Goal: Task Accomplishment & Management: Use online tool/utility

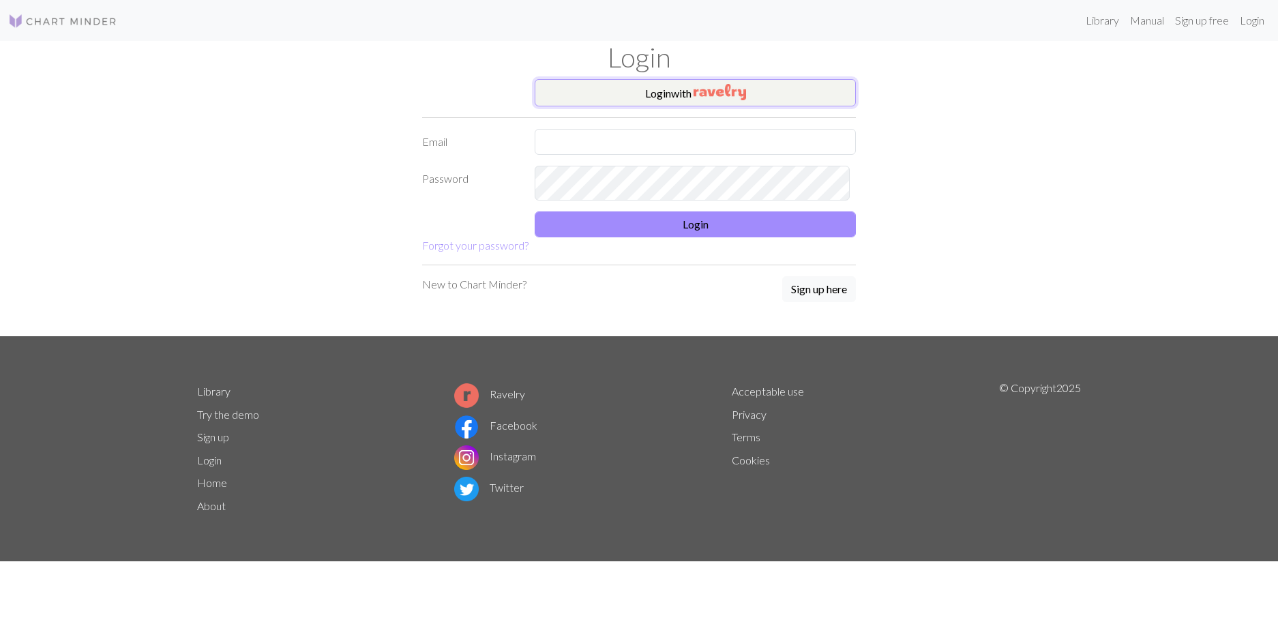
click at [631, 106] on button "Login with" at bounding box center [695, 92] width 321 height 27
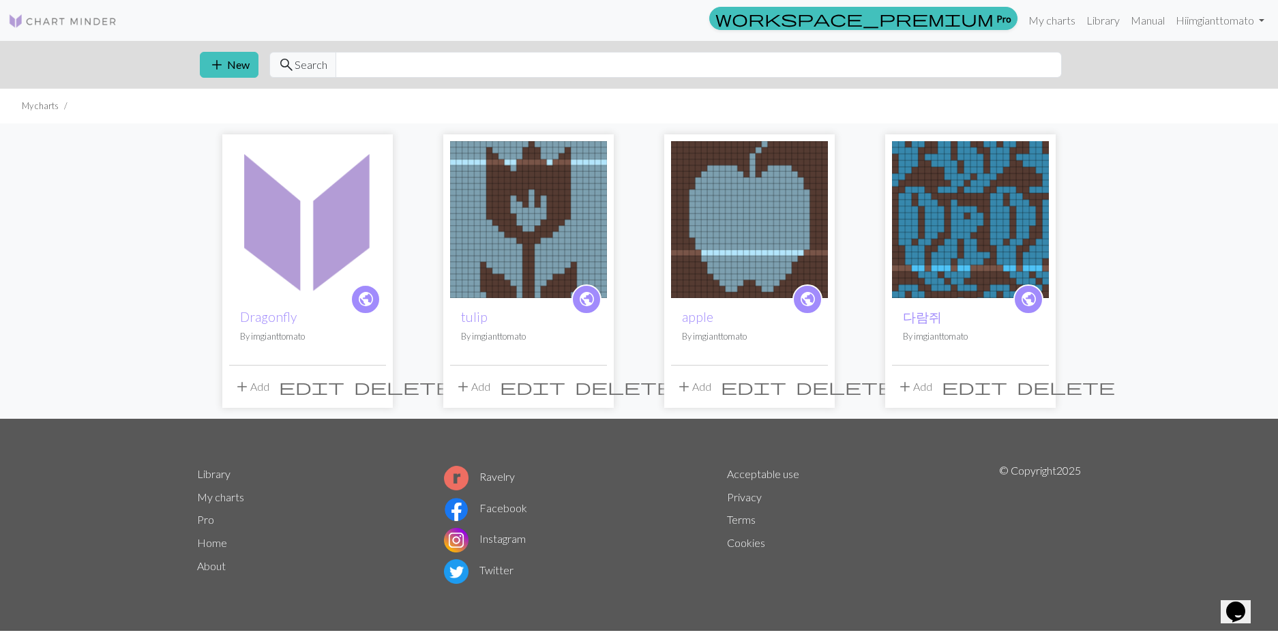
click at [370, 396] on span "delete" at bounding box center [403, 386] width 98 height 19
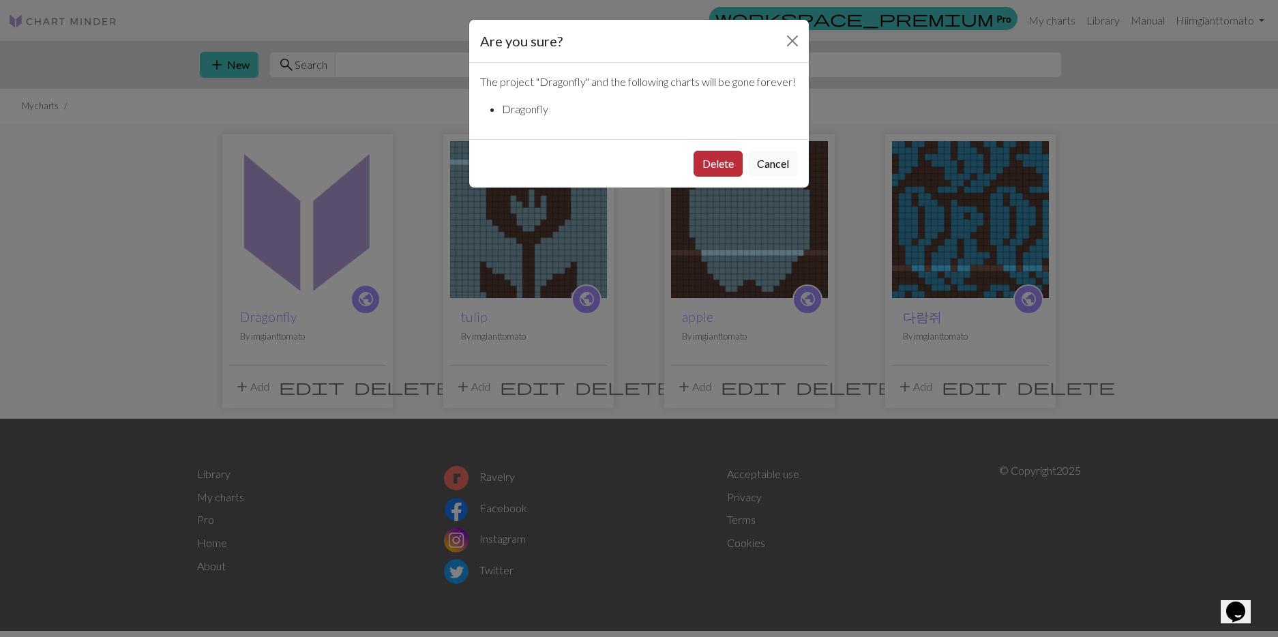
click at [699, 177] on button "Delete" at bounding box center [718, 164] width 49 height 26
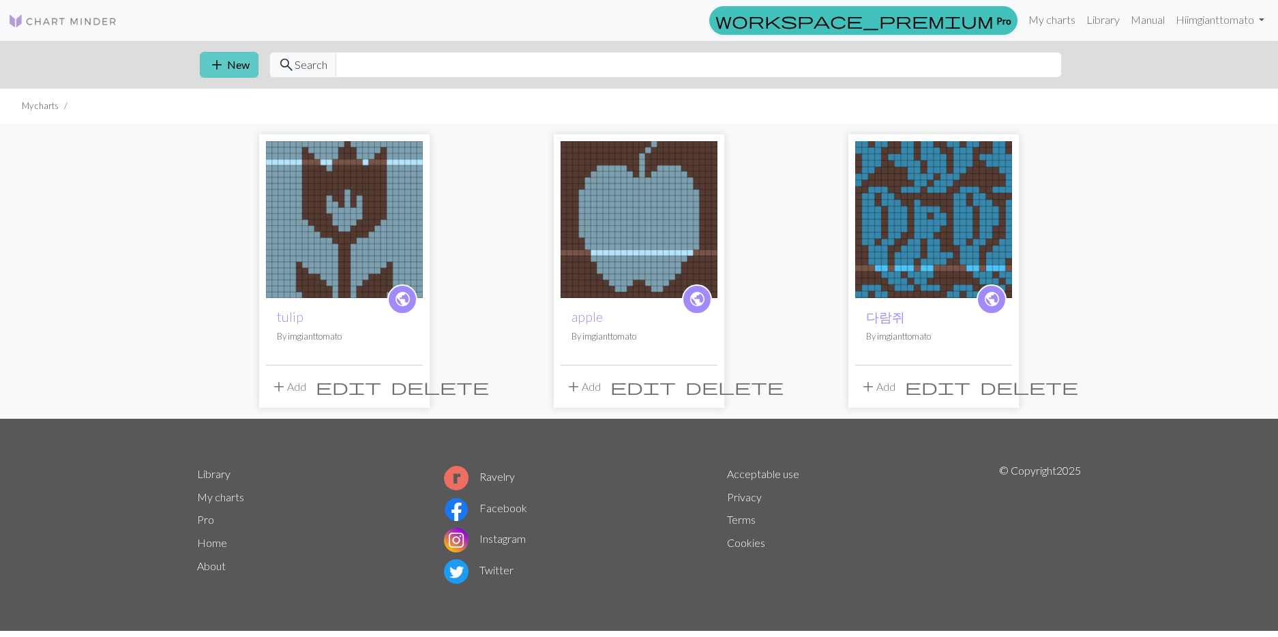
click at [225, 74] on span "add" at bounding box center [217, 64] width 16 height 19
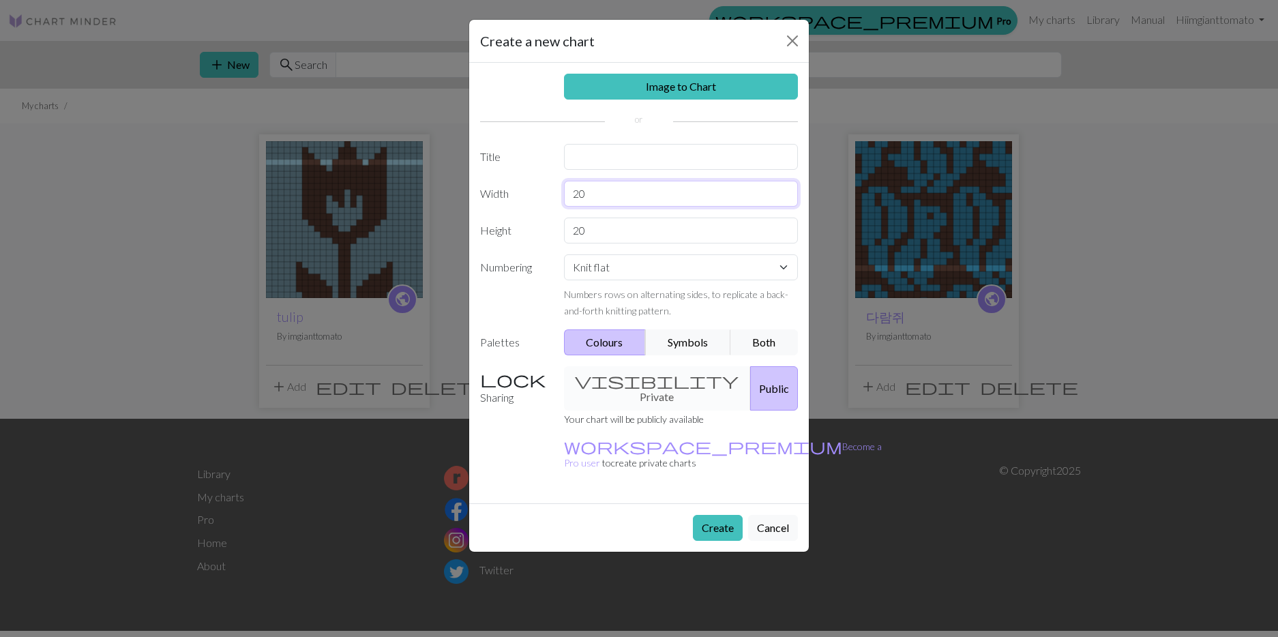
drag, startPoint x: 630, startPoint y: 258, endPoint x: 473, endPoint y: 258, distance: 156.2
click at [473, 207] on div "Width 20" at bounding box center [639, 194] width 334 height 26
type input "２"
type input "26"
drag, startPoint x: 587, startPoint y: 310, endPoint x: 541, endPoint y: 308, distance: 45.7
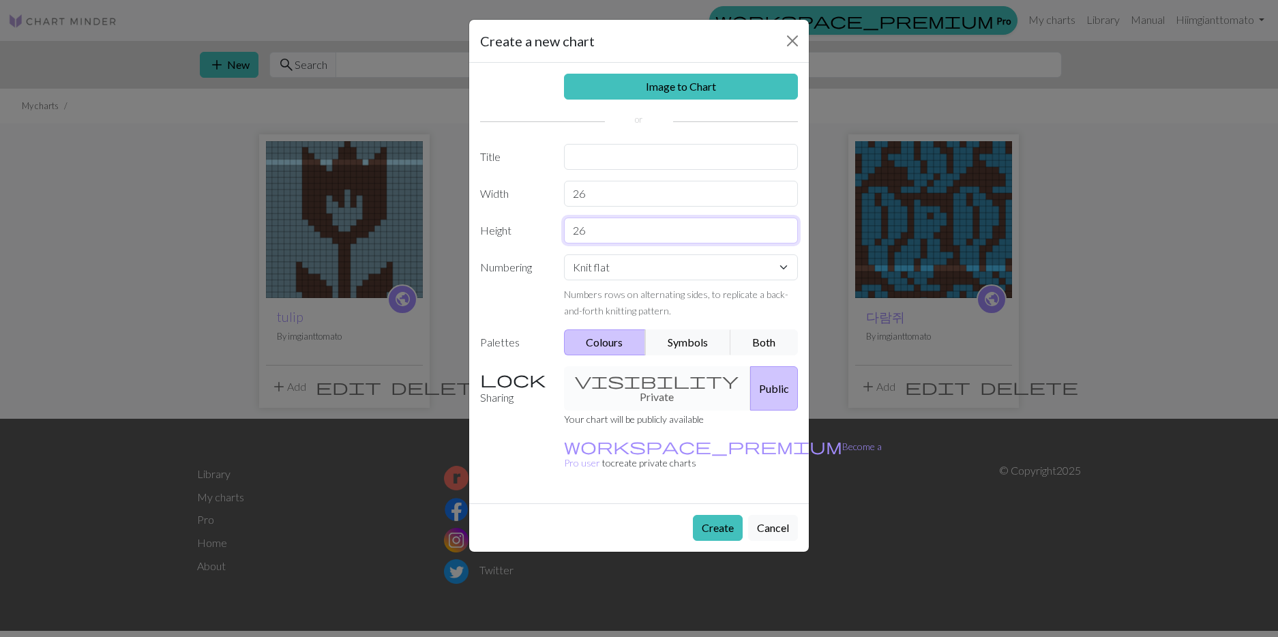
click at [541, 243] on div "Height 26" at bounding box center [639, 231] width 334 height 26
type input "32"
click at [694, 541] on button "Create" at bounding box center [718, 528] width 50 height 26
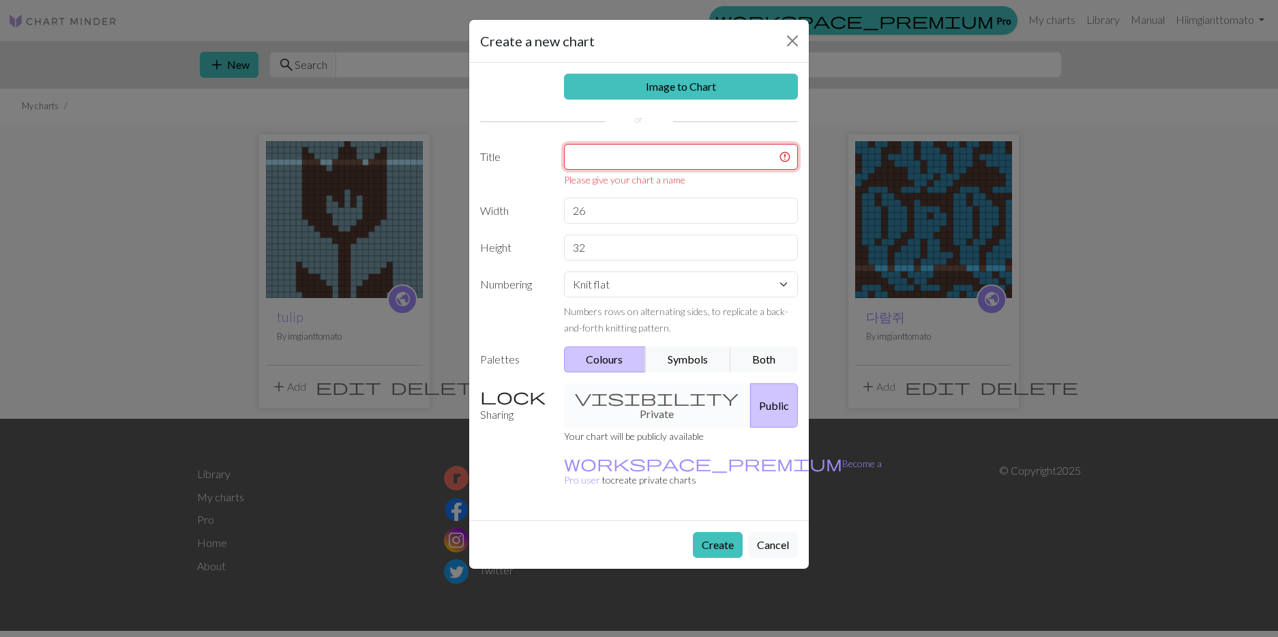
click at [646, 144] on input "text" at bounding box center [681, 157] width 235 height 26
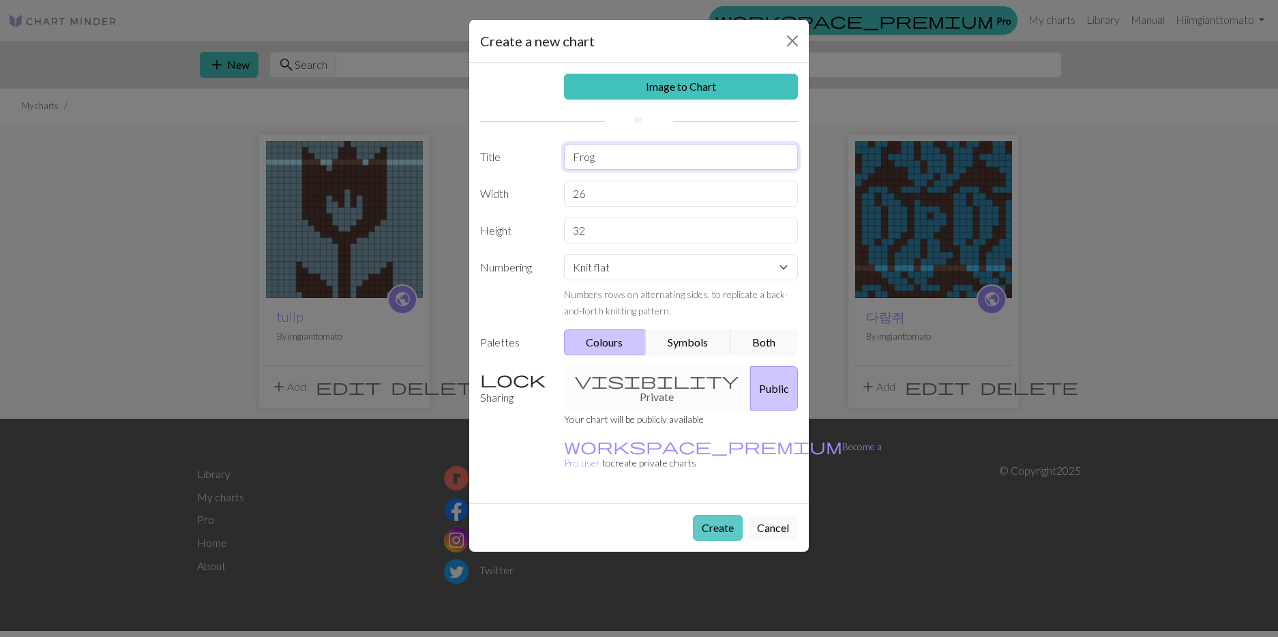
type input "Frog"
click at [693, 541] on button "Create" at bounding box center [718, 528] width 50 height 26
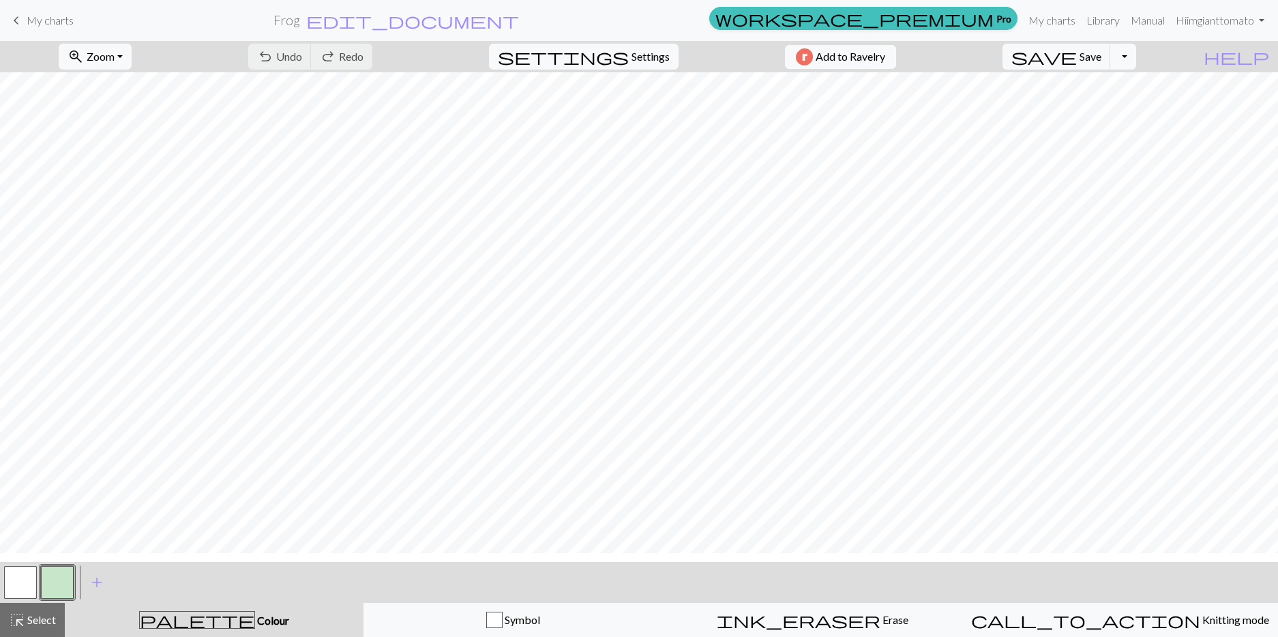
scroll to position [17, 0]
click at [10, 584] on button "button" at bounding box center [20, 582] width 33 height 33
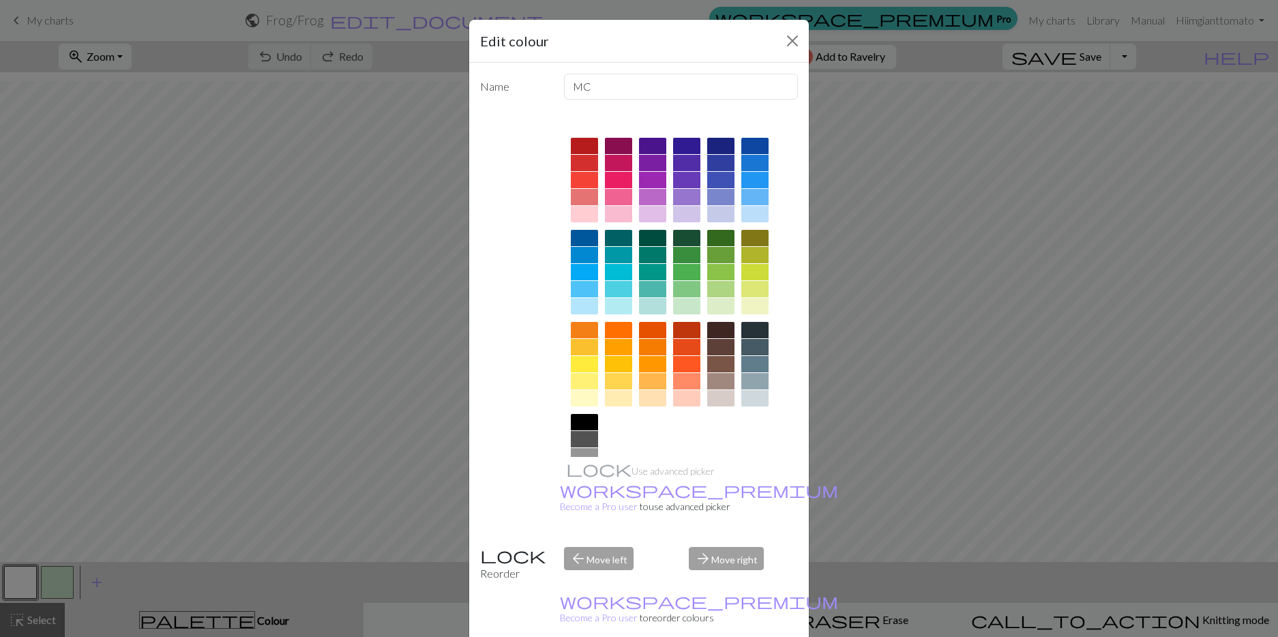
click at [588, 314] on div at bounding box center [584, 306] width 27 height 16
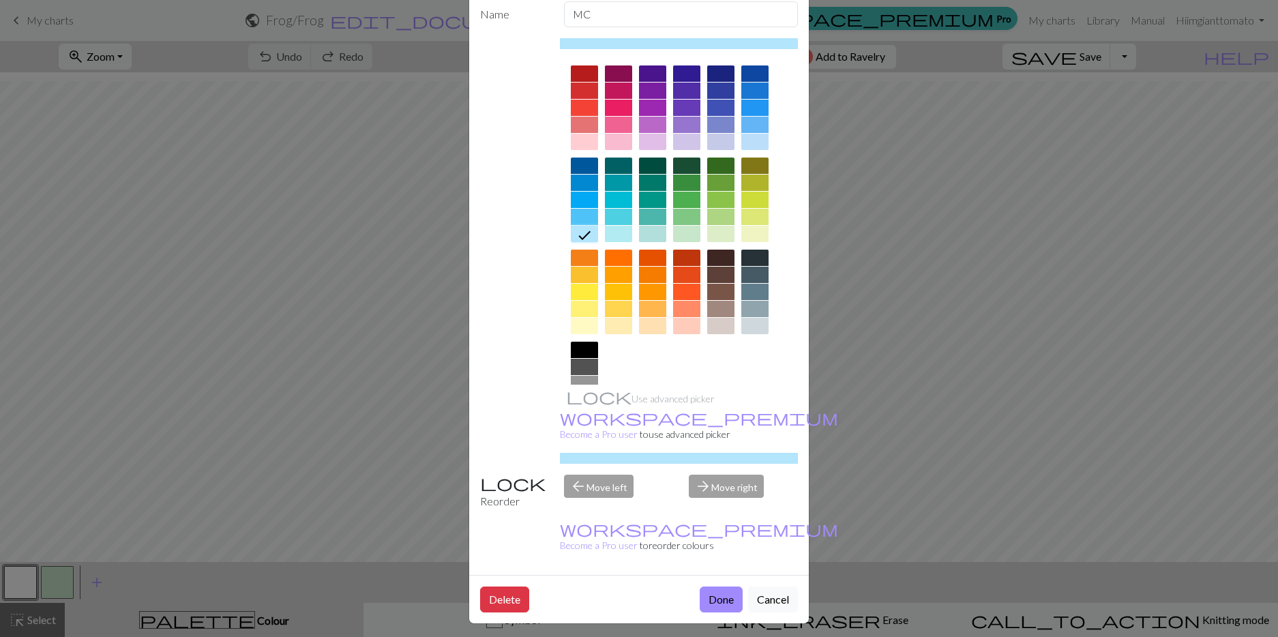
scroll to position [190, 0]
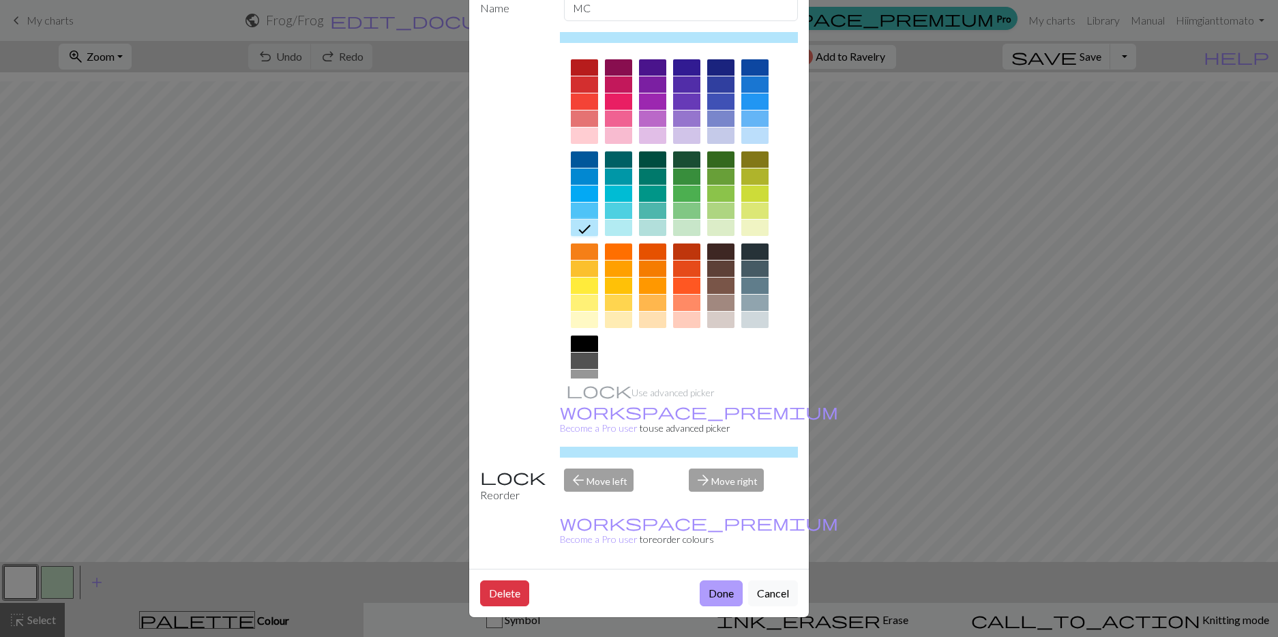
drag, startPoint x: 687, startPoint y: 581, endPoint x: 676, endPoint y: 582, distance: 11.7
click at [700, 581] on button "Done" at bounding box center [721, 593] width 43 height 26
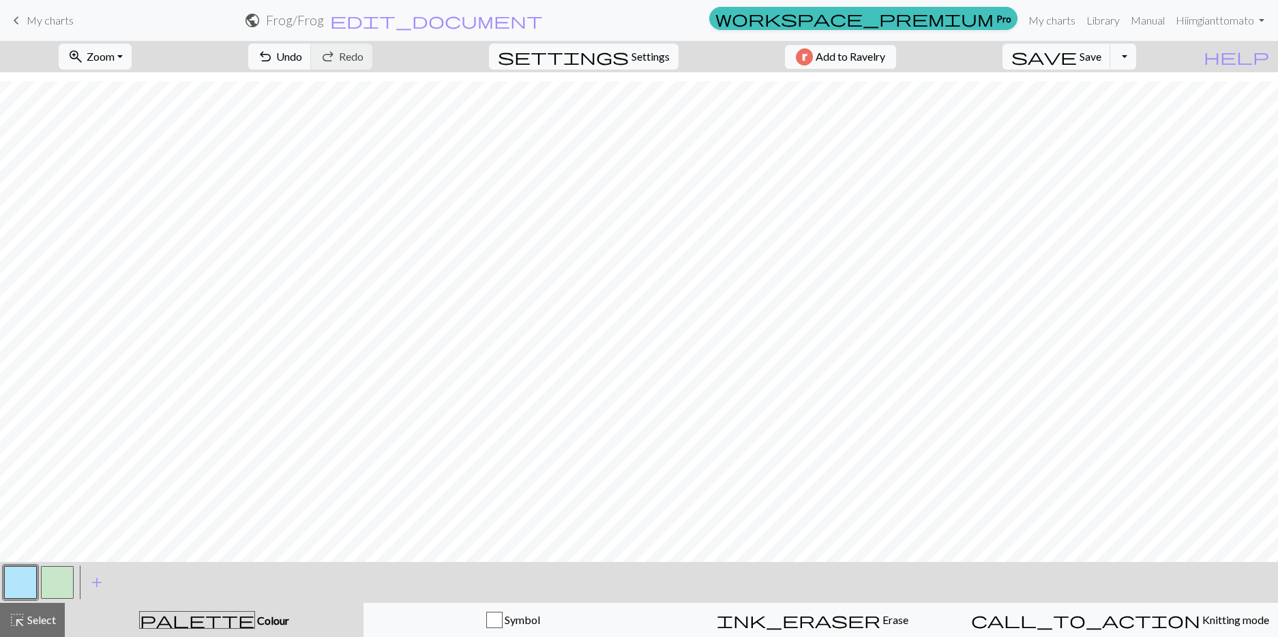
click at [61, 587] on button "button" at bounding box center [57, 582] width 33 height 33
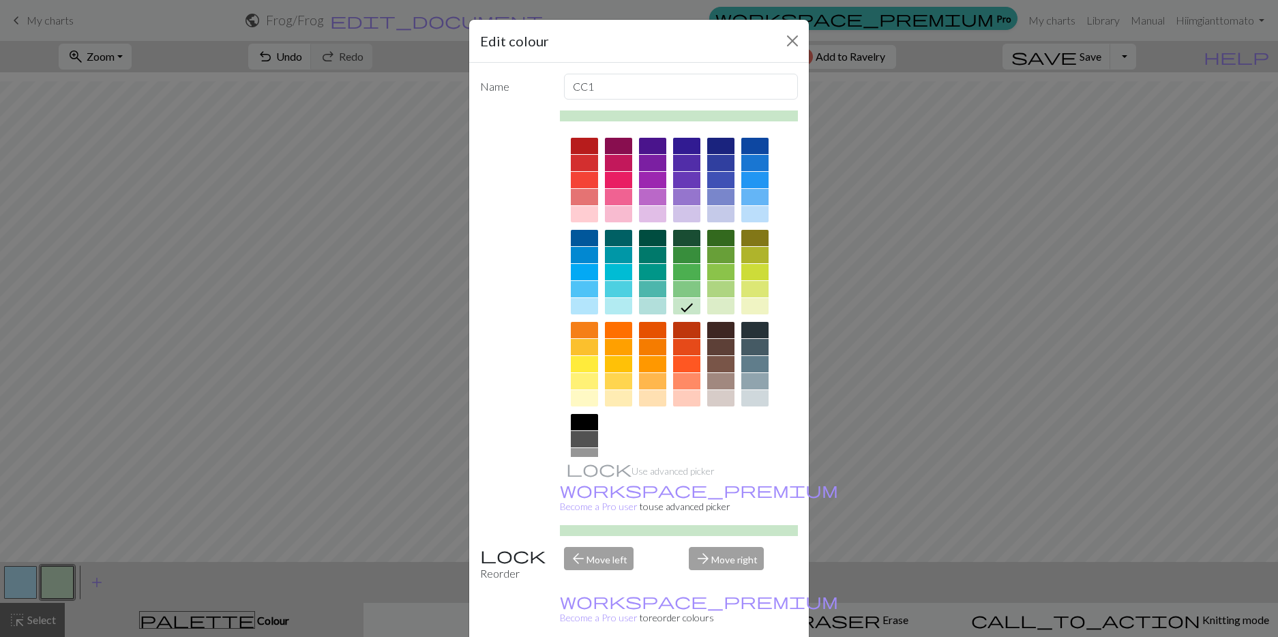
click at [732, 372] on div at bounding box center [720, 364] width 27 height 16
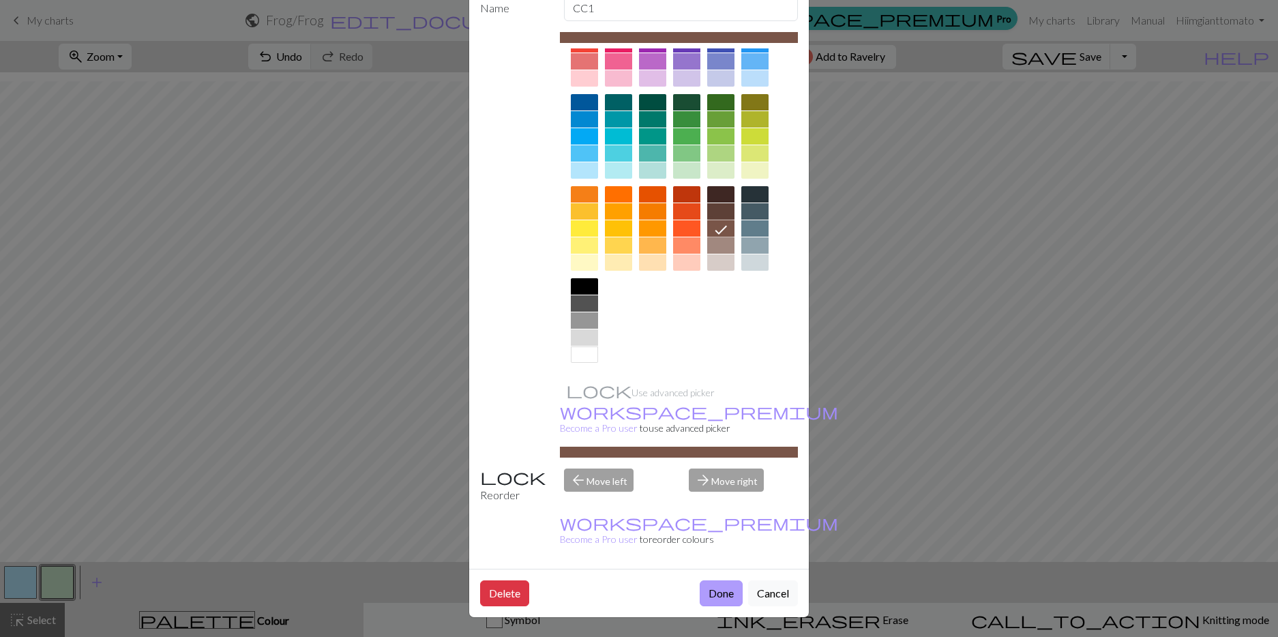
click at [700, 580] on button "Done" at bounding box center [721, 593] width 43 height 26
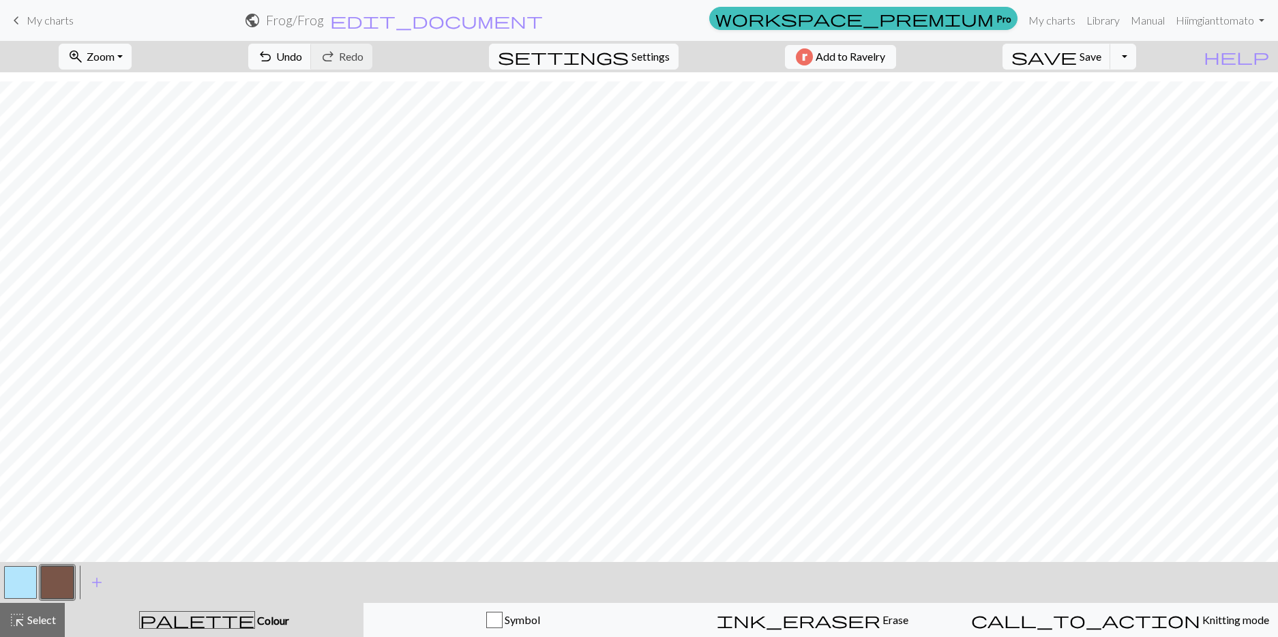
click at [26, 597] on button "button" at bounding box center [20, 582] width 33 height 33
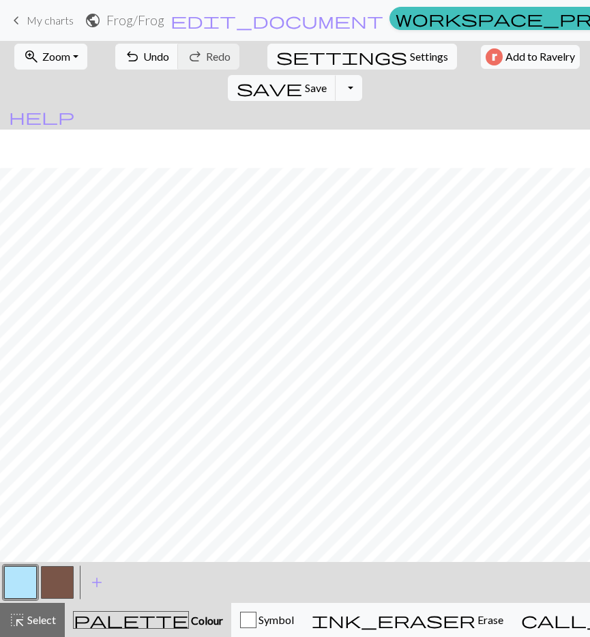
scroll to position [89, 0]
click at [53, 599] on button "button" at bounding box center [57, 582] width 33 height 33
click at [9, 595] on button "button" at bounding box center [20, 582] width 33 height 33
click at [49, 597] on button "button" at bounding box center [57, 582] width 33 height 33
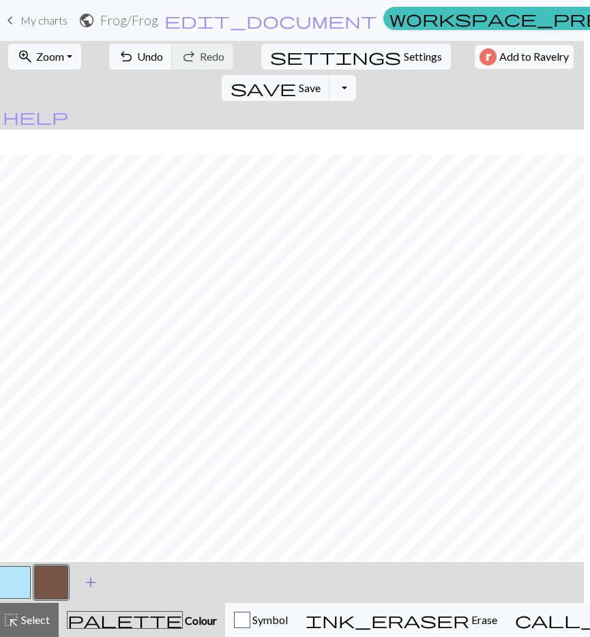
scroll to position [2, 6]
click at [12, 599] on button "button" at bounding box center [14, 582] width 33 height 33
click at [42, 581] on button "button" at bounding box center [51, 582] width 33 height 33
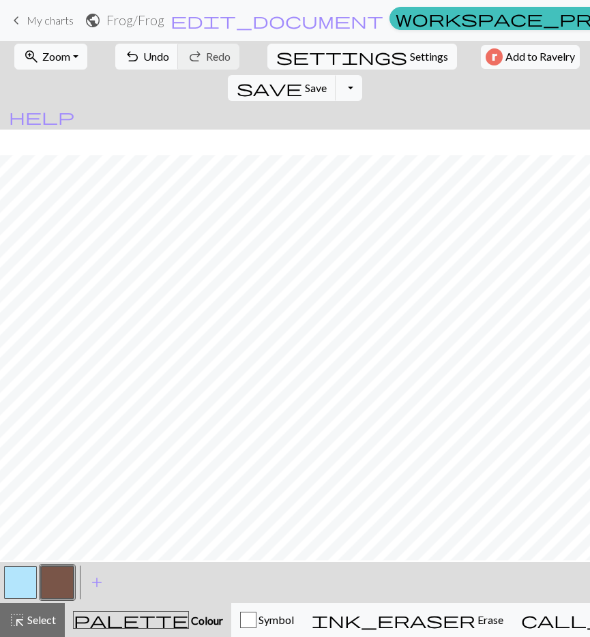
click at [24, 584] on button "button" at bounding box center [20, 582] width 33 height 33
click at [71, 578] on button "button" at bounding box center [57, 582] width 33 height 33
drag, startPoint x: 29, startPoint y: 586, endPoint x: 66, endPoint y: 576, distance: 38.0
click at [31, 585] on button "button" at bounding box center [20, 582] width 33 height 33
click at [54, 591] on button "button" at bounding box center [57, 582] width 33 height 33
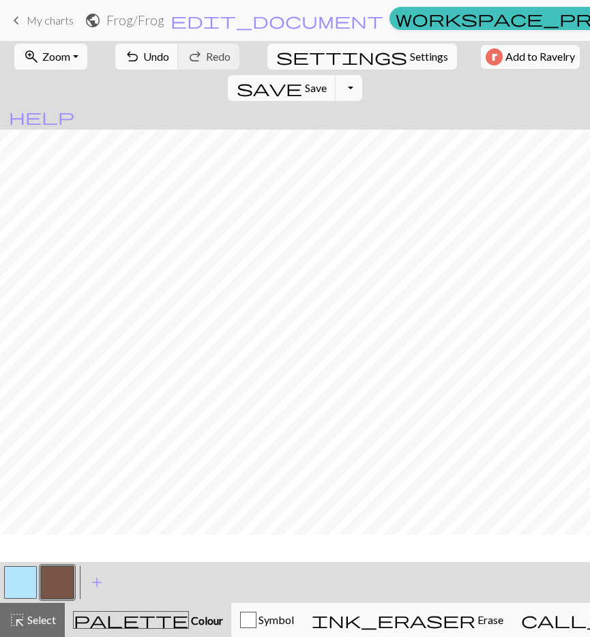
scroll to position [12, 0]
drag, startPoint x: 24, startPoint y: 591, endPoint x: 23, endPoint y: 579, distance: 12.3
click at [24, 589] on button "button" at bounding box center [20, 582] width 33 height 33
drag, startPoint x: 64, startPoint y: 584, endPoint x: 68, endPoint y: 576, distance: 8.2
click at [64, 584] on button "button" at bounding box center [57, 582] width 33 height 33
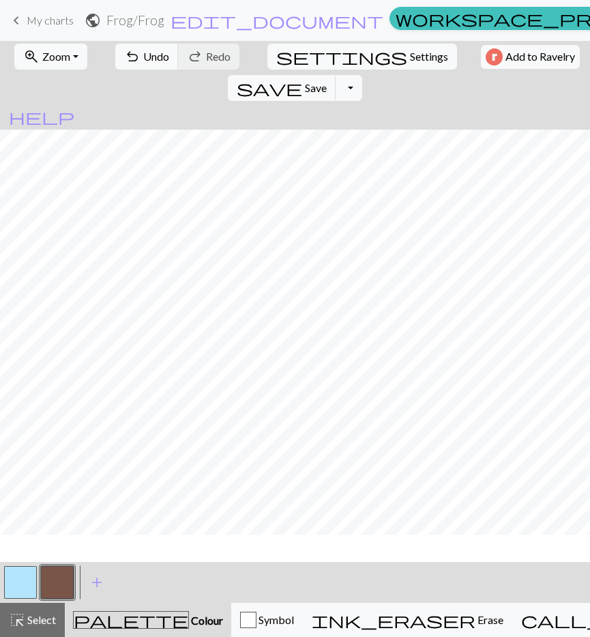
click at [24, 580] on button "button" at bounding box center [20, 582] width 33 height 33
click at [60, 574] on button "button" at bounding box center [57, 582] width 33 height 33
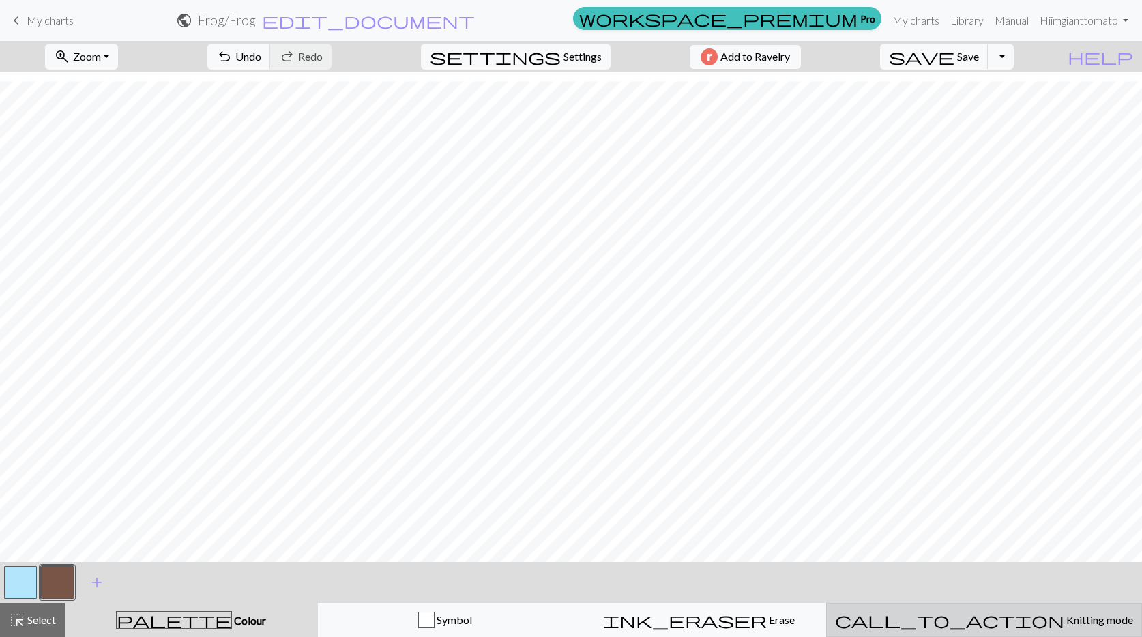
click at [1064, 619] on span "Knitting mode" at bounding box center [1098, 619] width 69 height 13
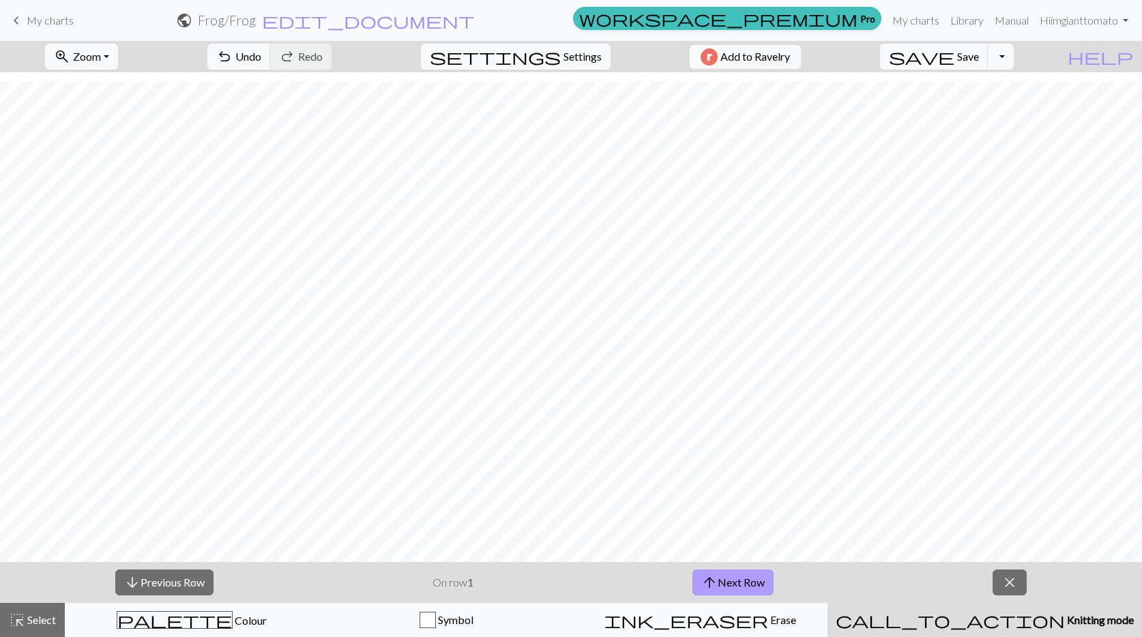
click at [758, 578] on button "arrow_upward Next Row" at bounding box center [732, 582] width 81 height 26
click at [979, 63] on span "Save" at bounding box center [968, 56] width 22 height 13
click at [976, 62] on span "Save" at bounding box center [968, 56] width 22 height 13
